Goal: Complete application form

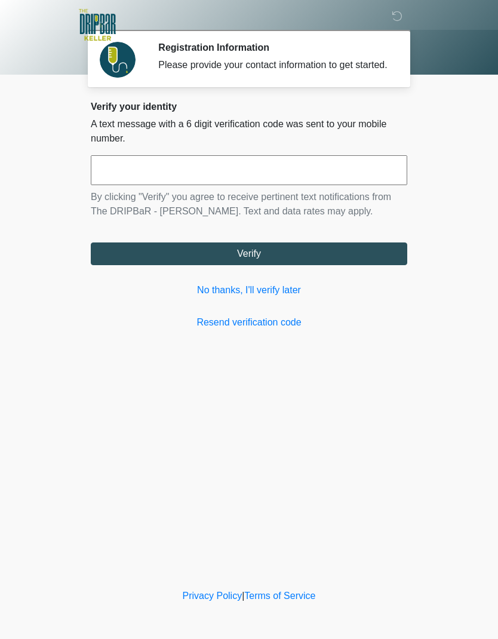
click at [198, 296] on link "No thanks, I'll verify later" at bounding box center [249, 290] width 317 height 14
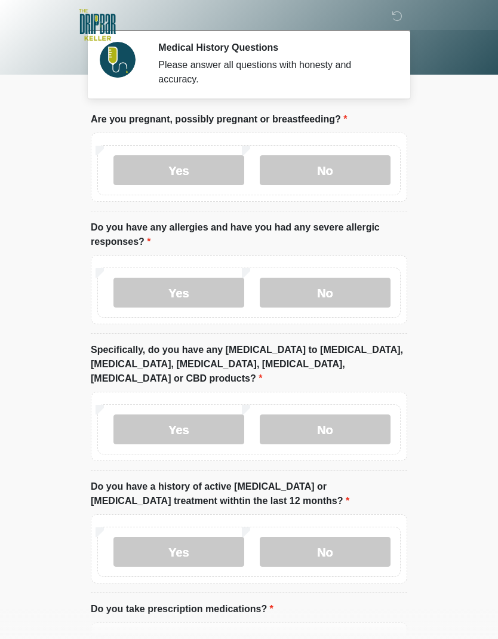
click at [334, 174] on label "No" at bounding box center [325, 170] width 131 height 30
click at [176, 304] on label "Yes" at bounding box center [178, 293] width 131 height 30
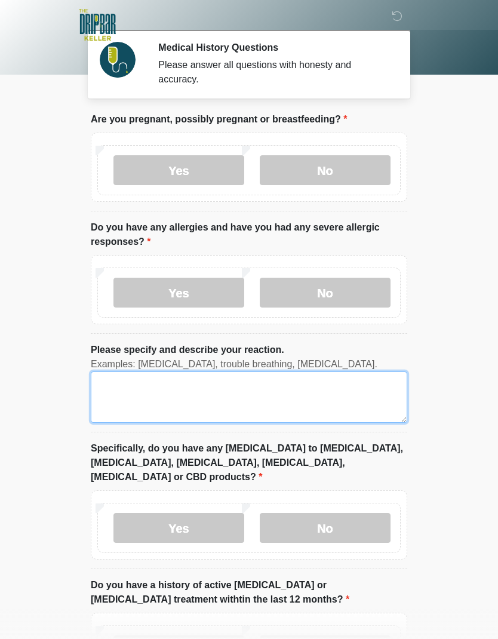
click at [122, 391] on textarea "Please specify and describe your reaction." at bounding box center [249, 397] width 317 height 51
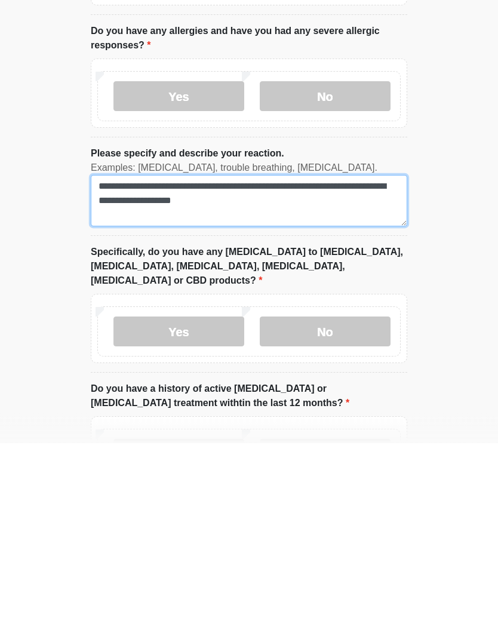
type textarea "**********"
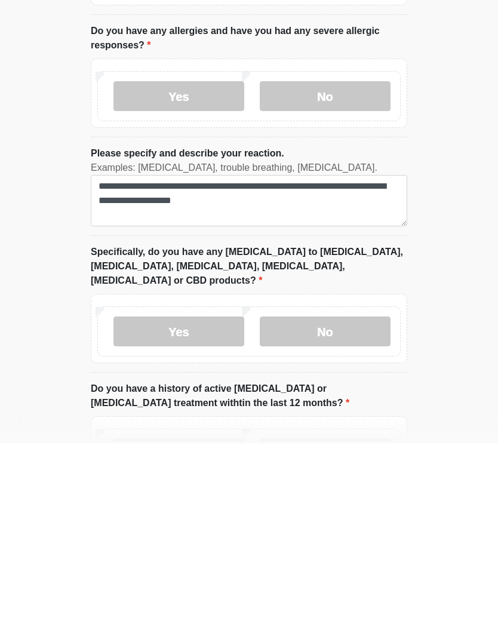
click at [345, 513] on label "No" at bounding box center [325, 528] width 131 height 30
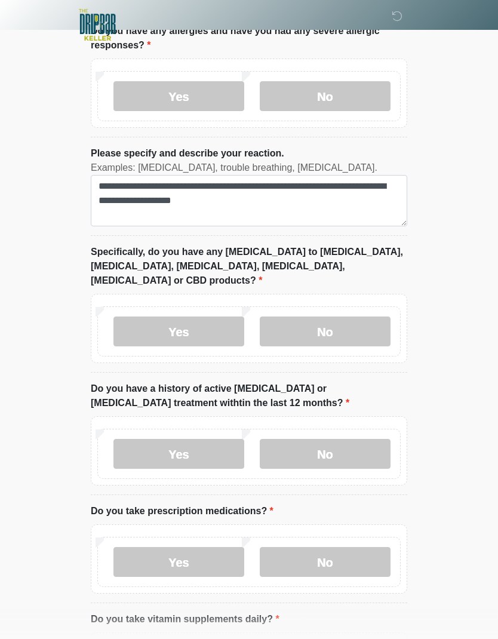
click at [164, 445] on label "Yes" at bounding box center [178, 454] width 131 height 30
click at [333, 446] on label "No" at bounding box center [325, 454] width 131 height 30
click at [205, 444] on label "Yes" at bounding box center [178, 454] width 131 height 30
click at [207, 547] on label "Yes" at bounding box center [178, 562] width 131 height 30
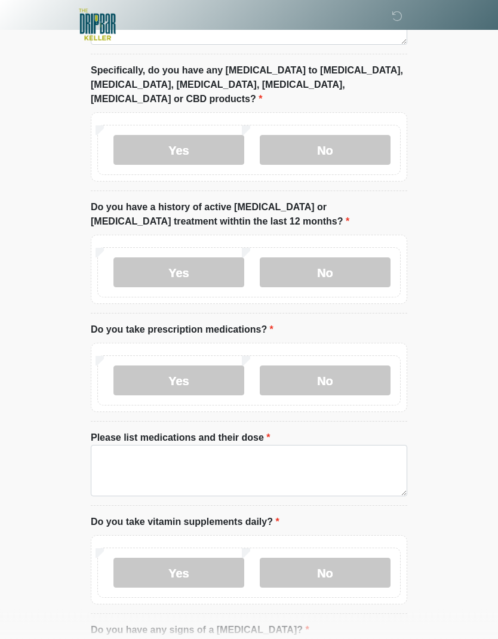
scroll to position [384, 0]
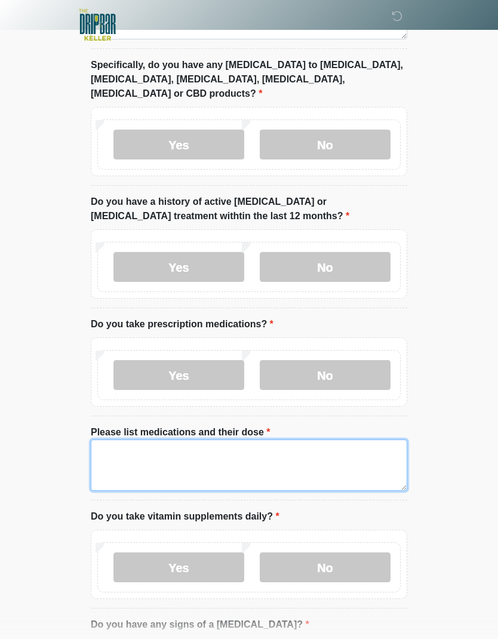
click at [103, 440] on textarea "Please list medications and their dose" at bounding box center [249, 465] width 317 height 51
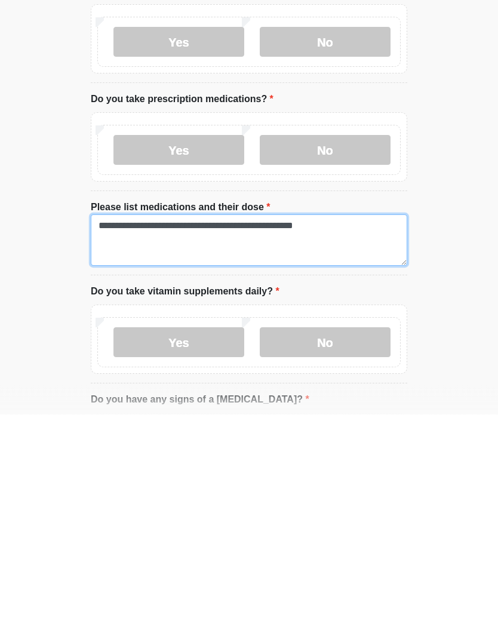
type textarea "**********"
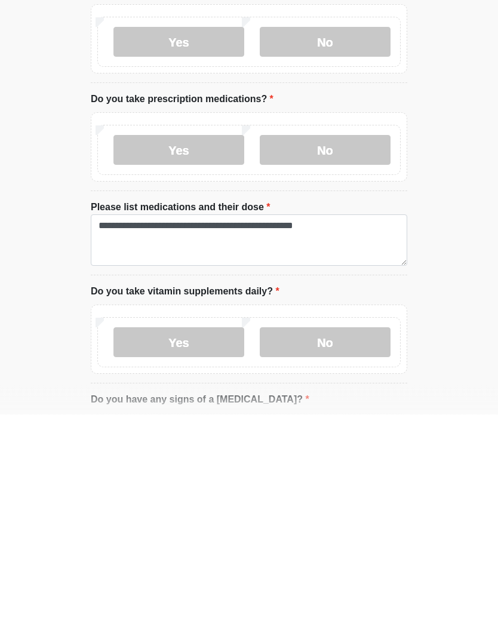
click at [210, 553] on label "Yes" at bounding box center [178, 568] width 131 height 30
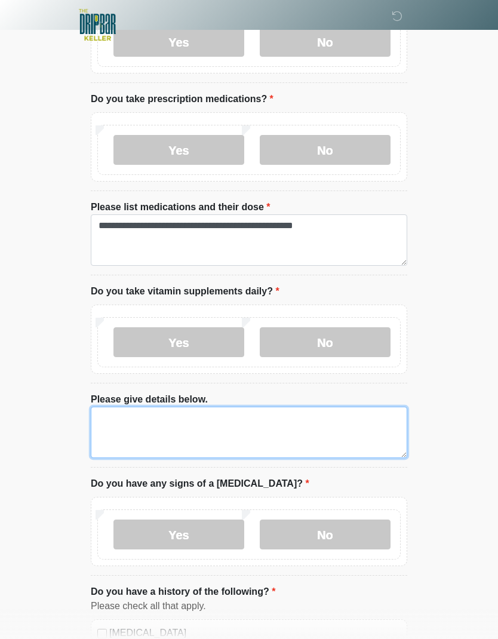
click at [109, 407] on textarea "Please give details below." at bounding box center [249, 432] width 317 height 51
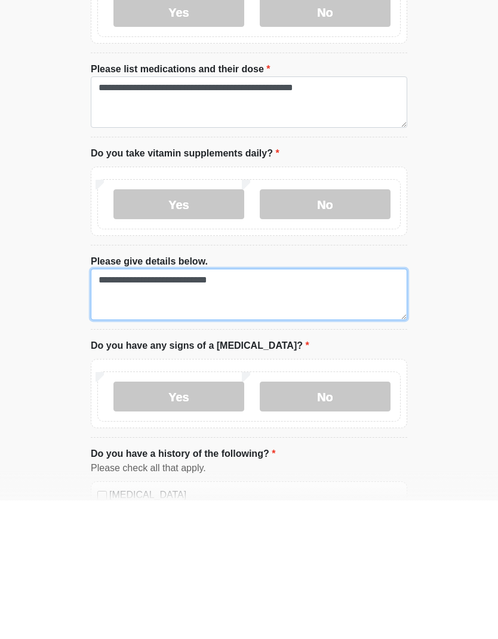
type textarea "**********"
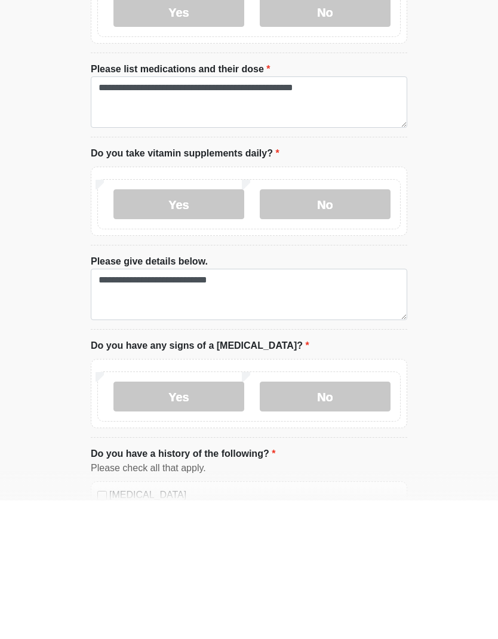
click at [322, 520] on label "No" at bounding box center [325, 535] width 131 height 30
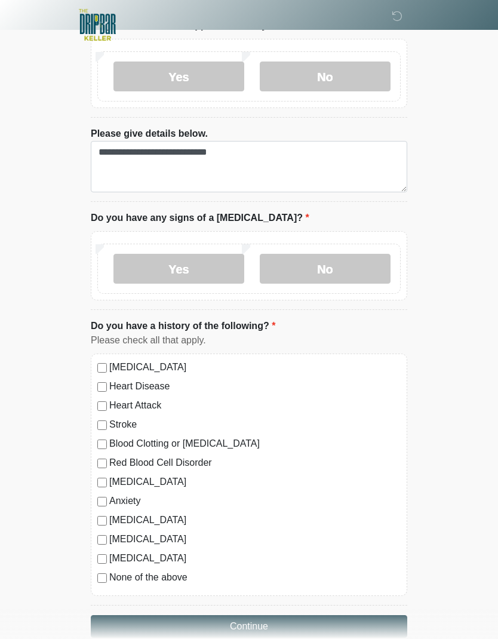
scroll to position [873, 0]
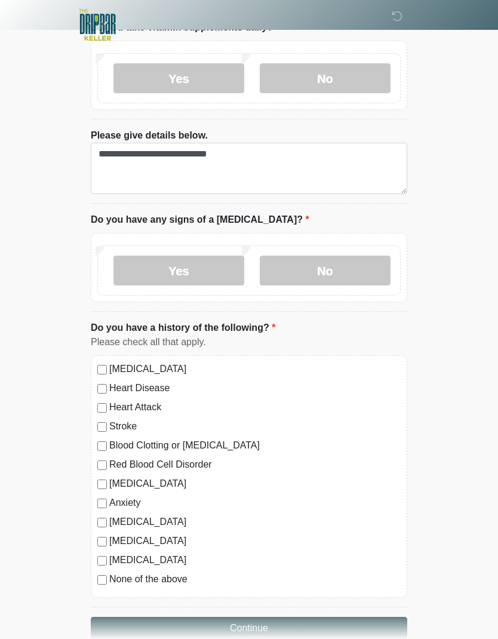
click at [248, 617] on button "Continue" at bounding box center [249, 628] width 317 height 23
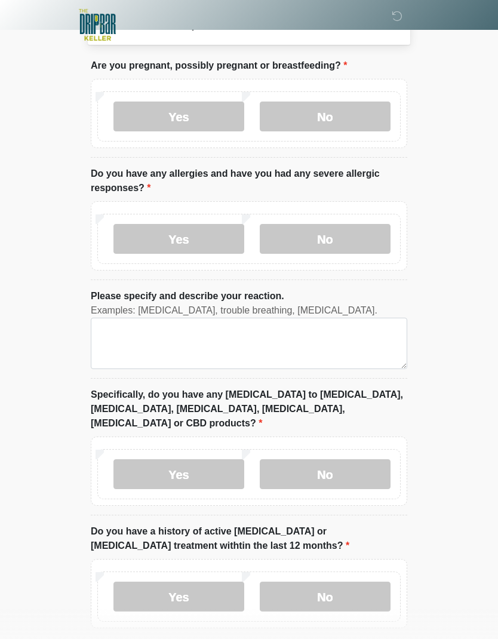
scroll to position [0, 0]
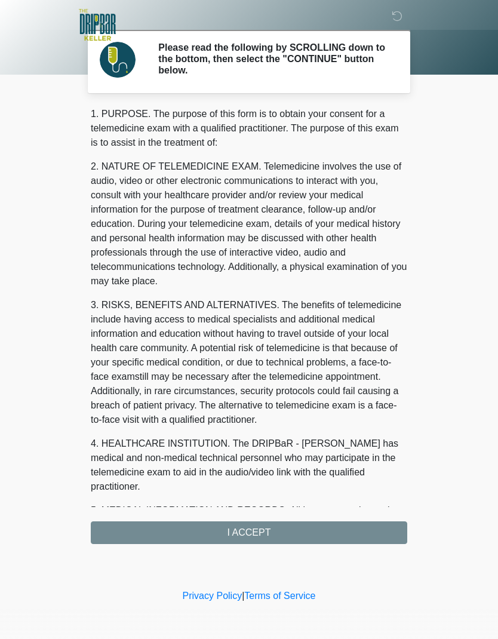
click at [269, 532] on div "1. PURPOSE. The purpose of this form is to obtain your consent for a telemedici…" at bounding box center [249, 325] width 317 height 437
click at [328, 535] on div "1. PURPOSE. The purpose of this form is to obtain your consent for a telemedici…" at bounding box center [249, 325] width 317 height 437
click at [273, 536] on div "1. PURPOSE. The purpose of this form is to obtain your consent for a telemedici…" at bounding box center [249, 325] width 317 height 437
click at [253, 530] on div "1. PURPOSE. The purpose of this form is to obtain your consent for a telemedici…" at bounding box center [249, 325] width 317 height 437
click at [249, 537] on div "1. PURPOSE. The purpose of this form is to obtain your consent for a telemedici…" at bounding box center [249, 325] width 317 height 437
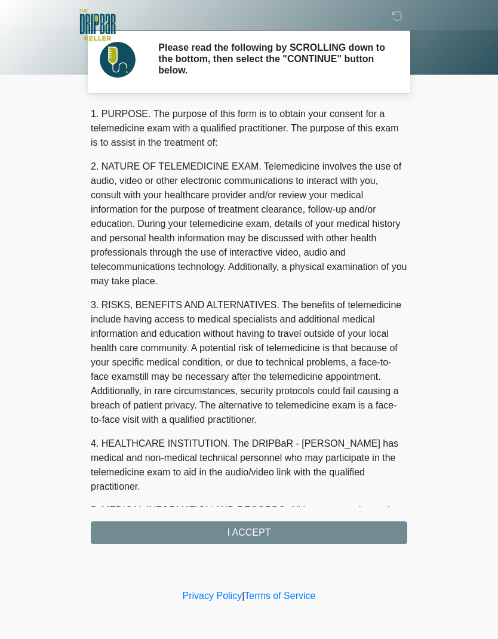
click at [251, 535] on div "1. PURPOSE. The purpose of this form is to obtain your consent for a telemedici…" at bounding box center [249, 325] width 317 height 437
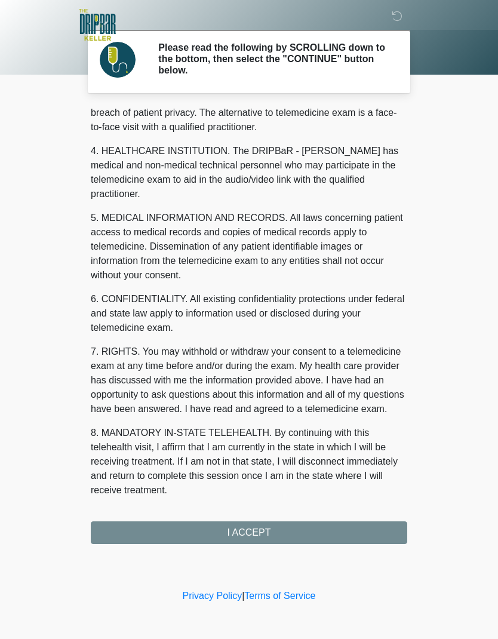
scroll to position [293, 0]
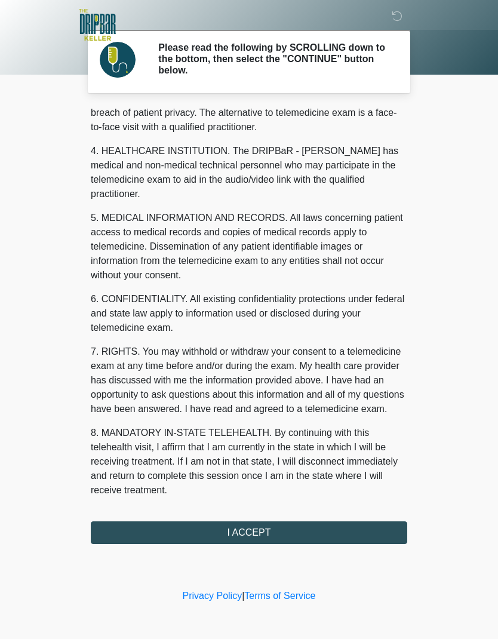
click at [265, 524] on button "I ACCEPT" at bounding box center [249, 532] width 317 height 23
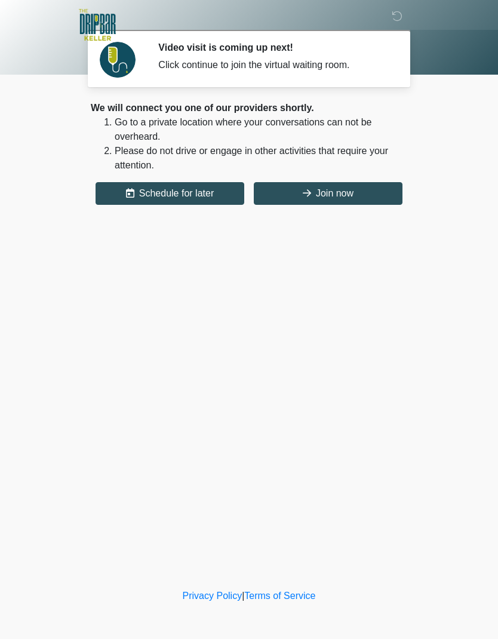
click at [330, 197] on button "Join now" at bounding box center [328, 193] width 149 height 23
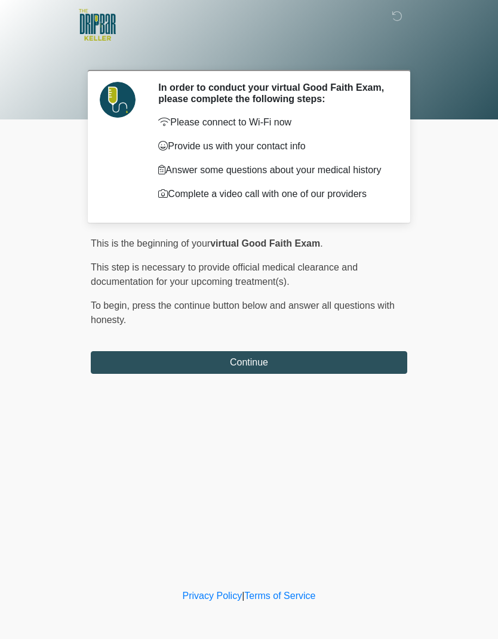
click at [330, 358] on button "Continue" at bounding box center [249, 362] width 317 height 23
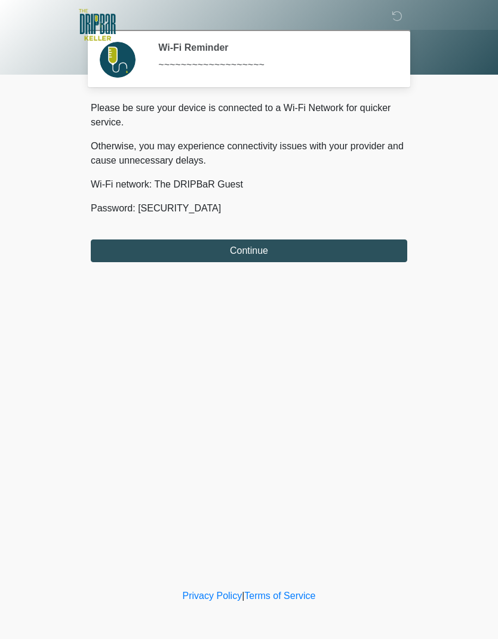
click at [293, 260] on button "Continue" at bounding box center [249, 251] width 317 height 23
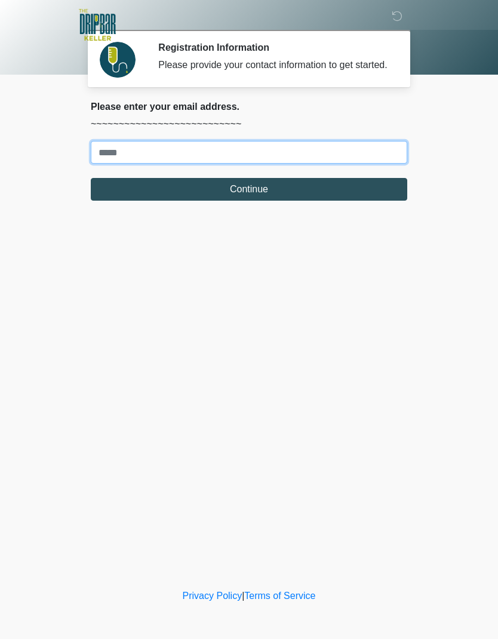
click at [330, 164] on input "Where should we email your treatment plan?" at bounding box center [249, 152] width 317 height 23
type input "**********"
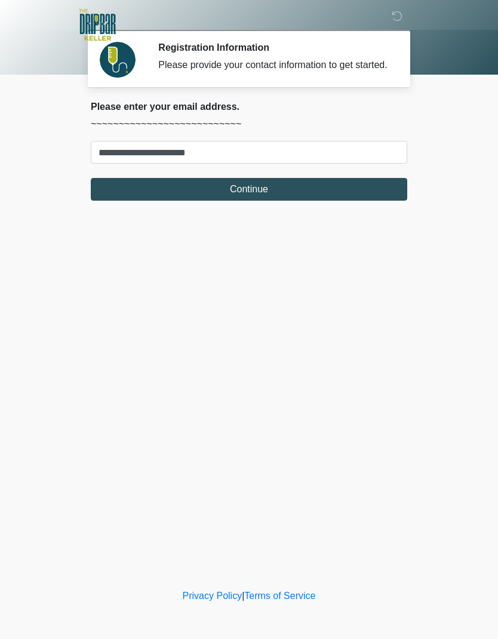
click at [332, 201] on button "Continue" at bounding box center [249, 189] width 317 height 23
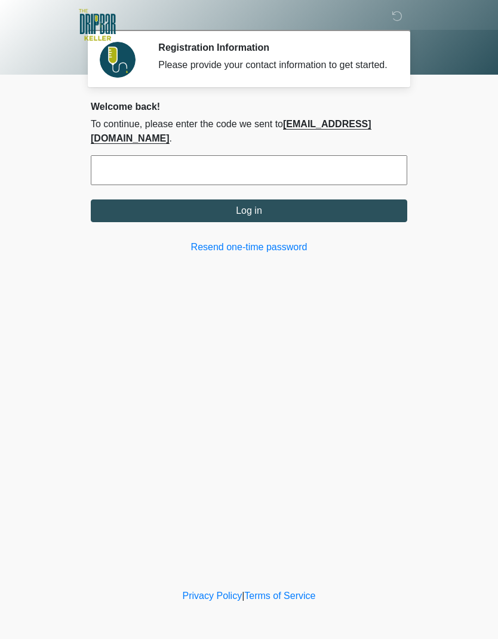
click at [342, 185] on input "text" at bounding box center [249, 170] width 317 height 30
type input "******"
click at [366, 221] on button "Log in" at bounding box center [249, 211] width 317 height 23
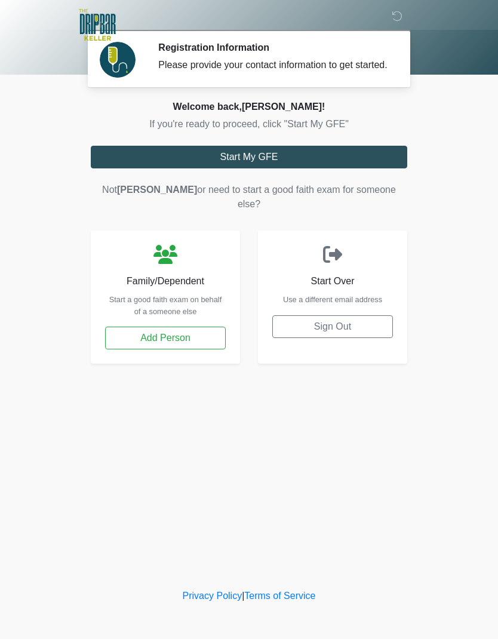
click at [357, 168] on button "Start My GFE" at bounding box center [249, 157] width 317 height 23
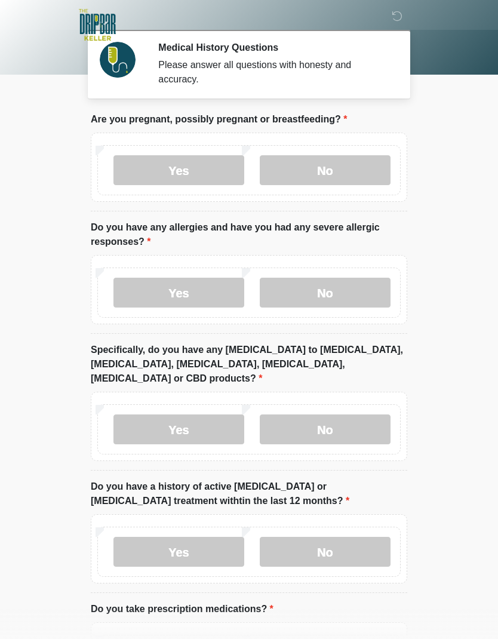
click at [374, 157] on label "No" at bounding box center [325, 170] width 131 height 30
click at [360, 290] on label "No" at bounding box center [325, 293] width 131 height 30
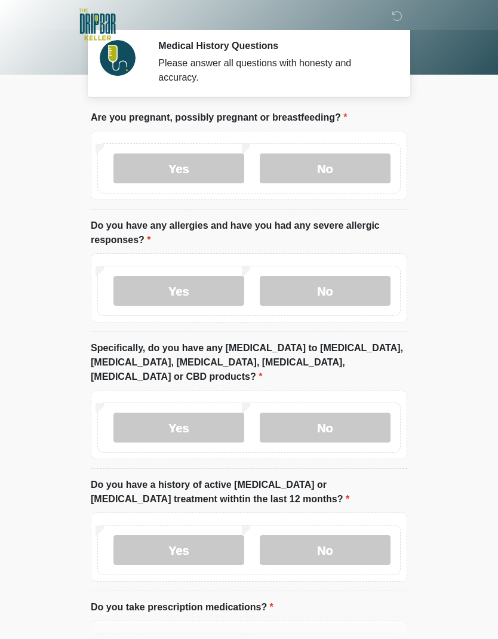
scroll to position [2, 0]
click at [367, 292] on label "No" at bounding box center [325, 291] width 131 height 30
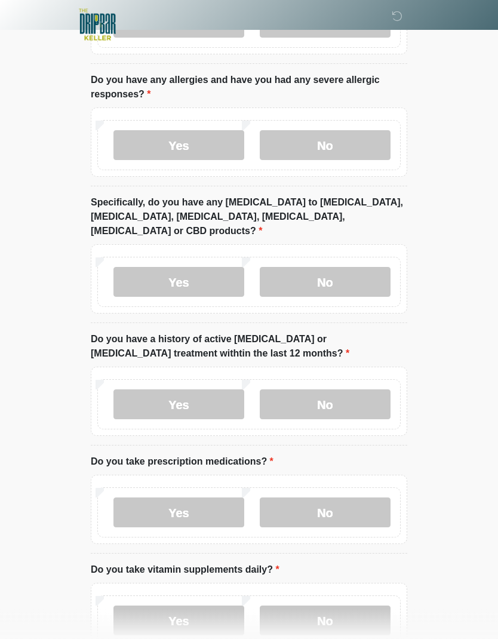
click at [352, 268] on label "No" at bounding box center [325, 283] width 131 height 30
click at [201, 135] on label "Yes" at bounding box center [178, 145] width 131 height 30
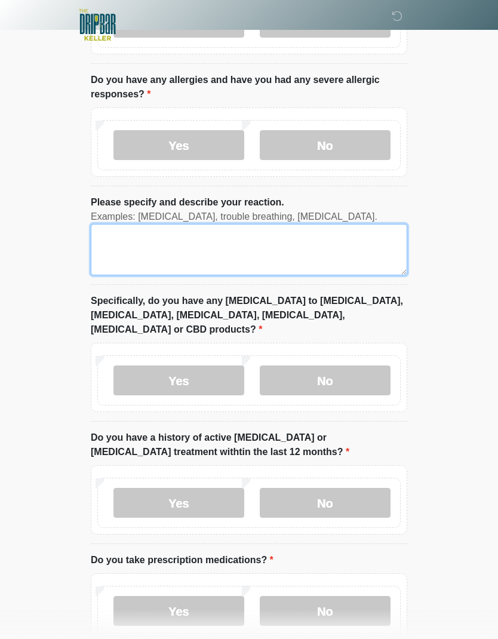
click at [328, 246] on textarea "Please specify and describe your reaction." at bounding box center [249, 249] width 317 height 51
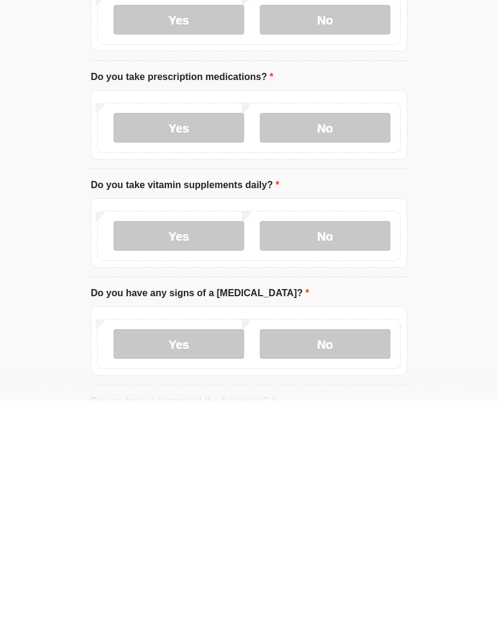
scroll to position [395, 0]
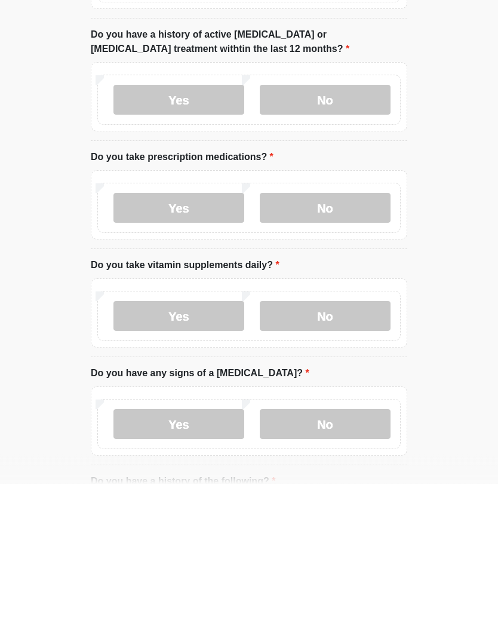
type textarea "**********"
click at [194, 241] on label "Yes" at bounding box center [178, 256] width 131 height 30
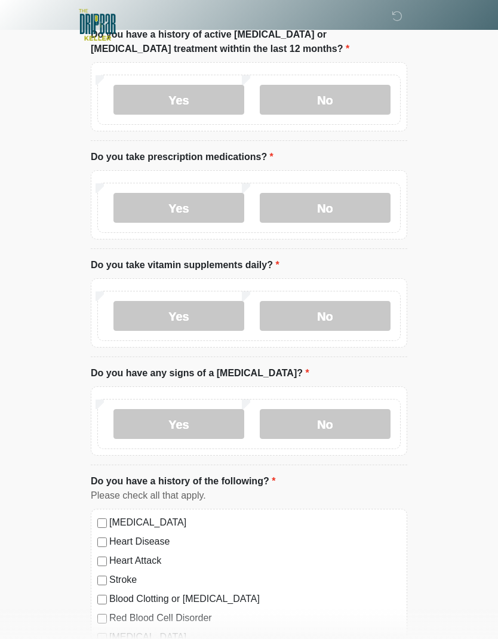
click at [301, 86] on label "No" at bounding box center [325, 100] width 131 height 30
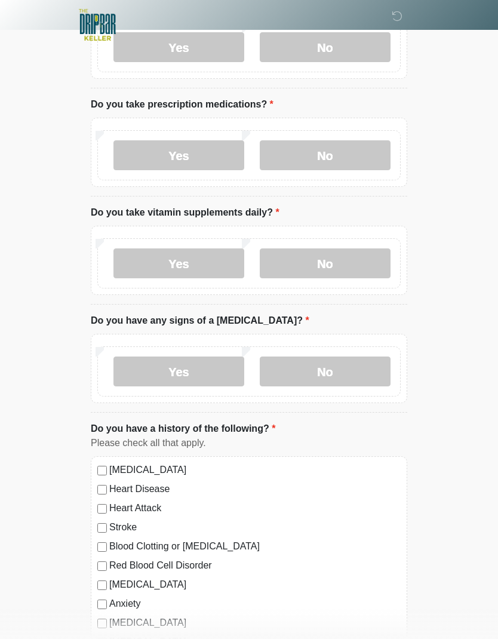
scroll to position [607, 0]
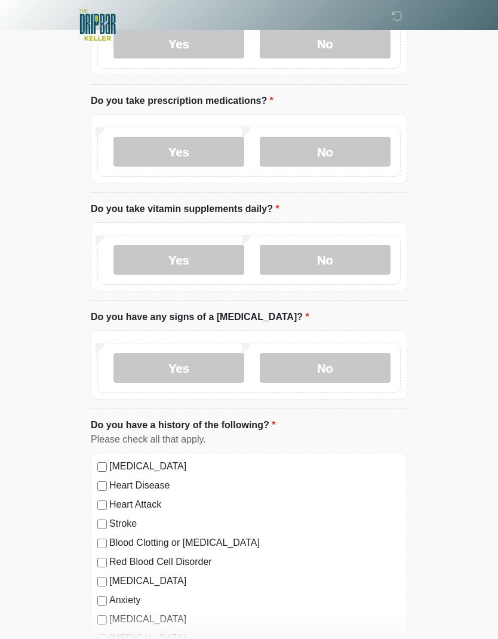
click at [201, 137] on label "Yes" at bounding box center [178, 152] width 131 height 30
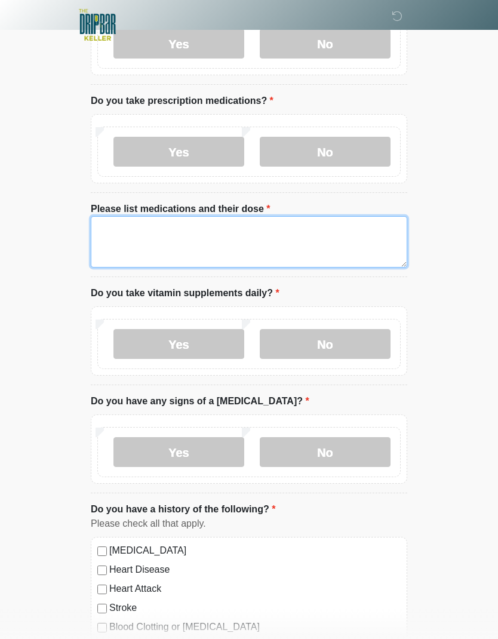
click at [333, 223] on textarea "Please list medications and their dose" at bounding box center [249, 241] width 317 height 51
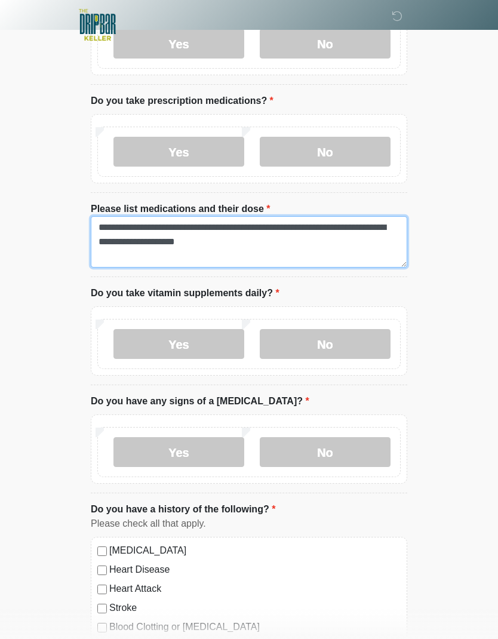
type textarea "**********"
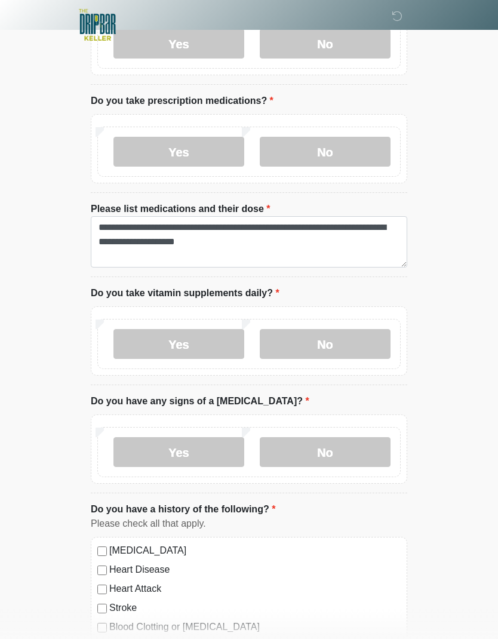
click at [363, 336] on label "No" at bounding box center [325, 344] width 131 height 30
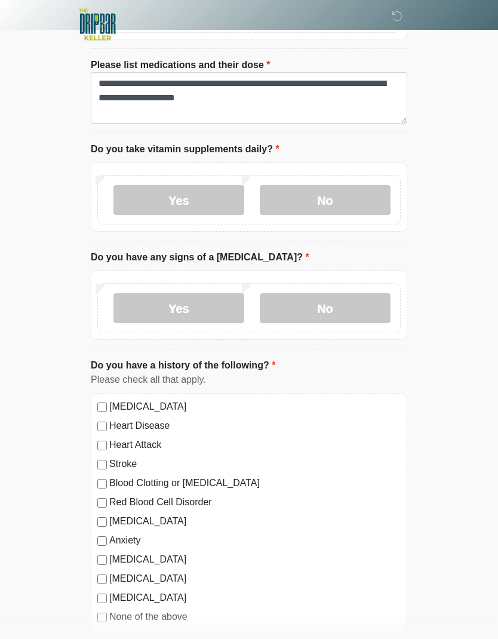
scroll to position [751, 0]
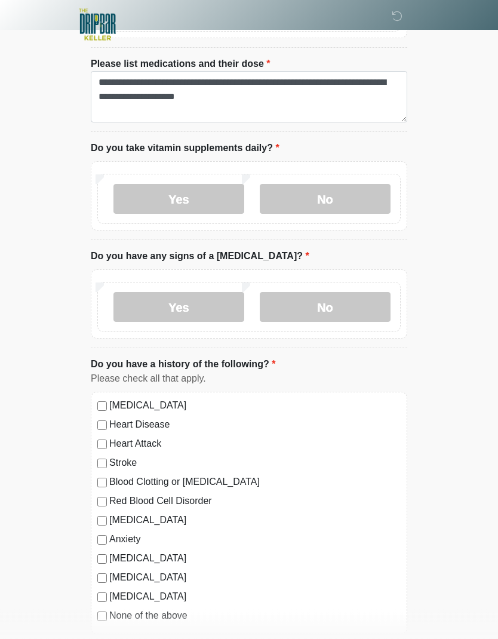
click at [372, 300] on label "No" at bounding box center [325, 308] width 131 height 30
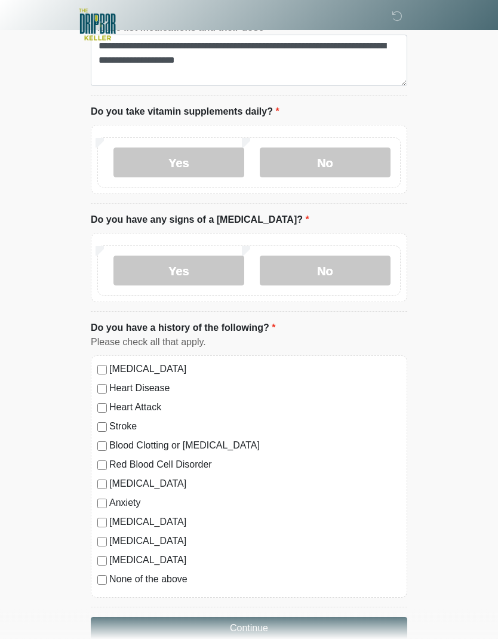
scroll to position [789, 0]
click at [112, 362] on label "[MEDICAL_DATA]" at bounding box center [255, 369] width 292 height 14
click at [348, 617] on button "Continue" at bounding box center [249, 628] width 317 height 23
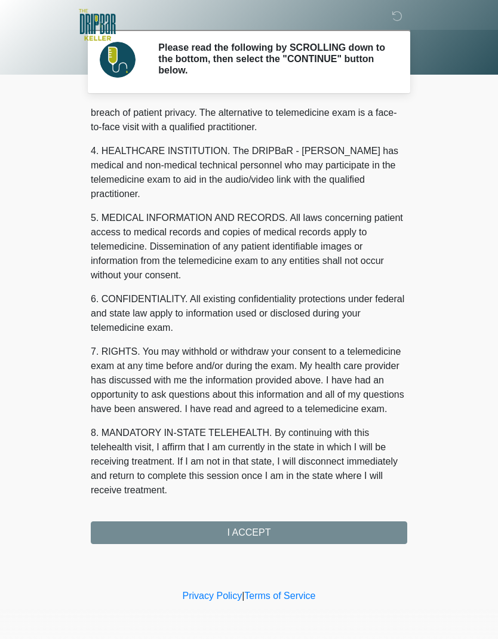
scroll to position [293, 0]
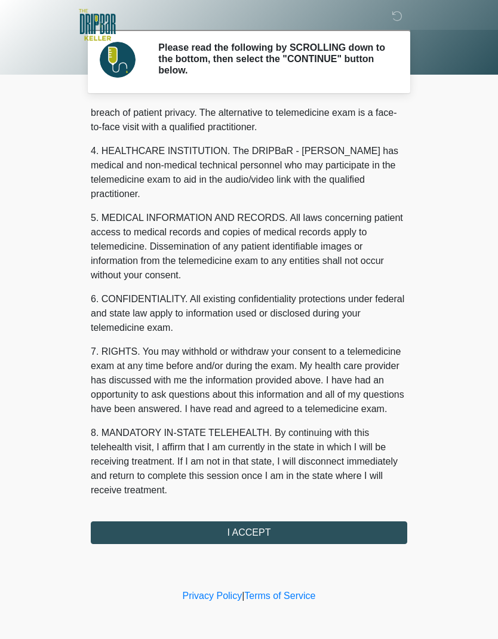
click at [329, 525] on button "I ACCEPT" at bounding box center [249, 532] width 317 height 23
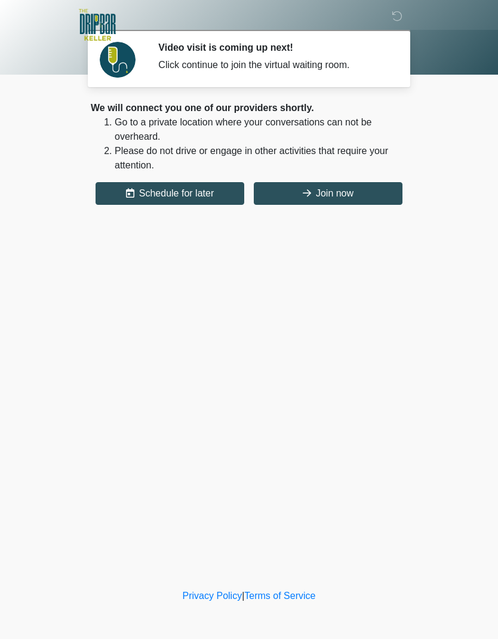
click at [336, 197] on button "Join now" at bounding box center [328, 193] width 149 height 23
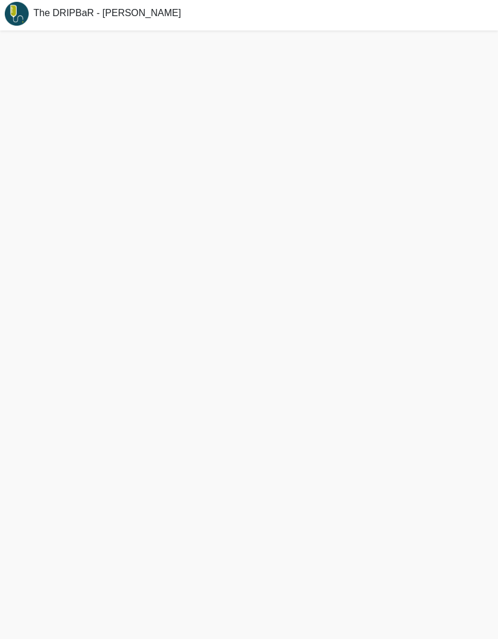
scroll to position [16, 0]
